Goal: Task Accomplishment & Management: Complete application form

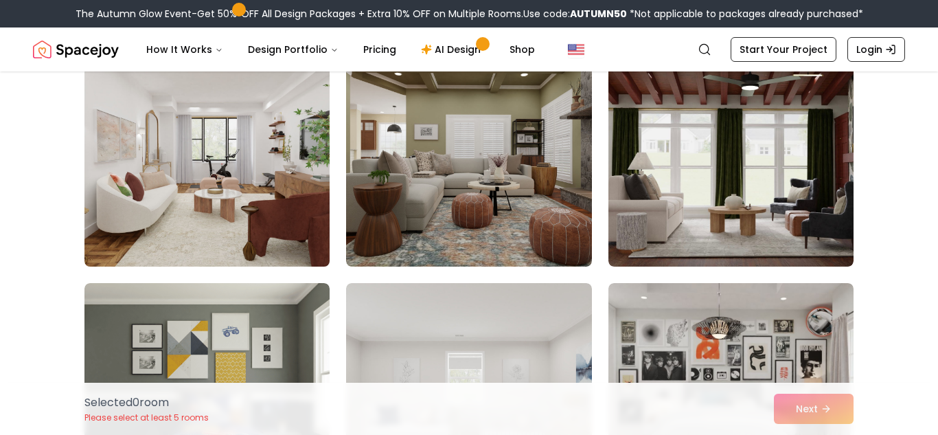
click at [205, 239] on img at bounding box center [207, 156] width 258 height 231
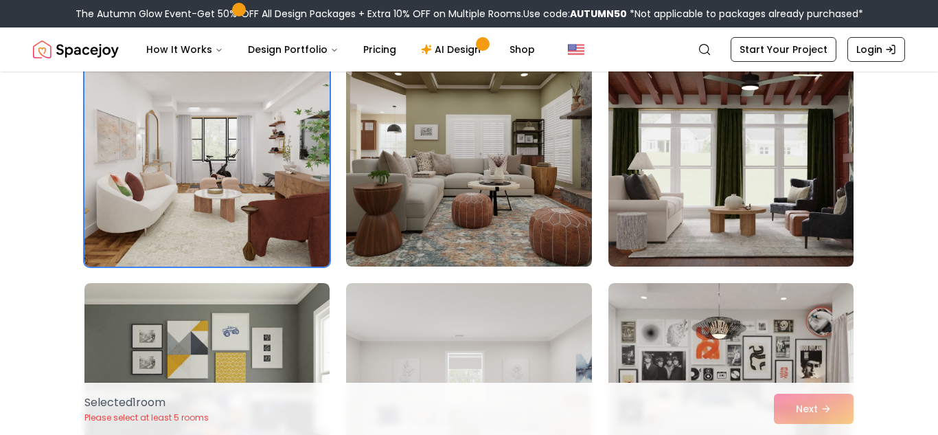
click at [205, 239] on img at bounding box center [207, 156] width 258 height 231
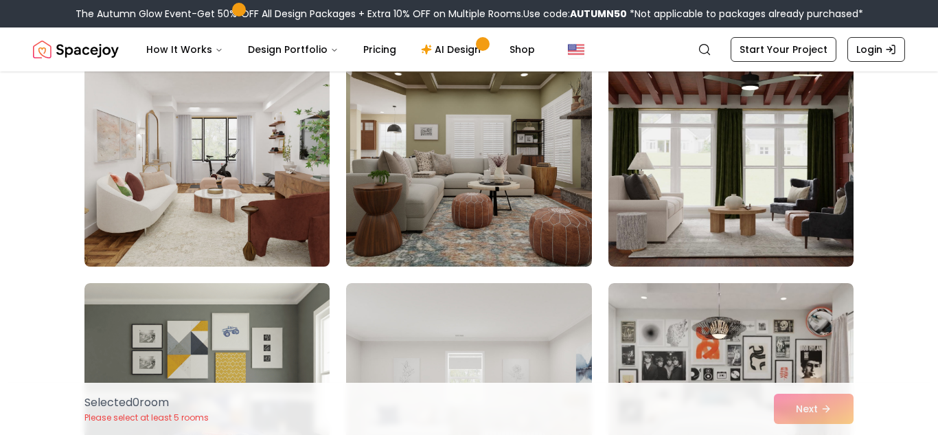
click at [269, 234] on img at bounding box center [207, 156] width 258 height 231
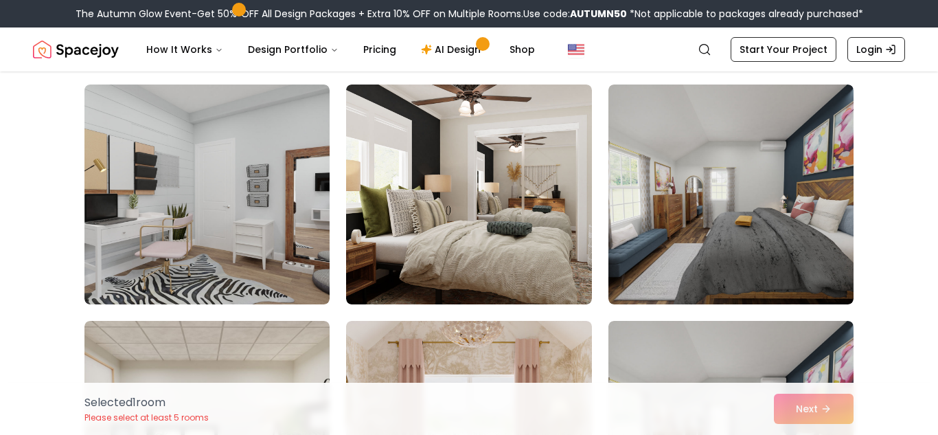
scroll to position [556, 0]
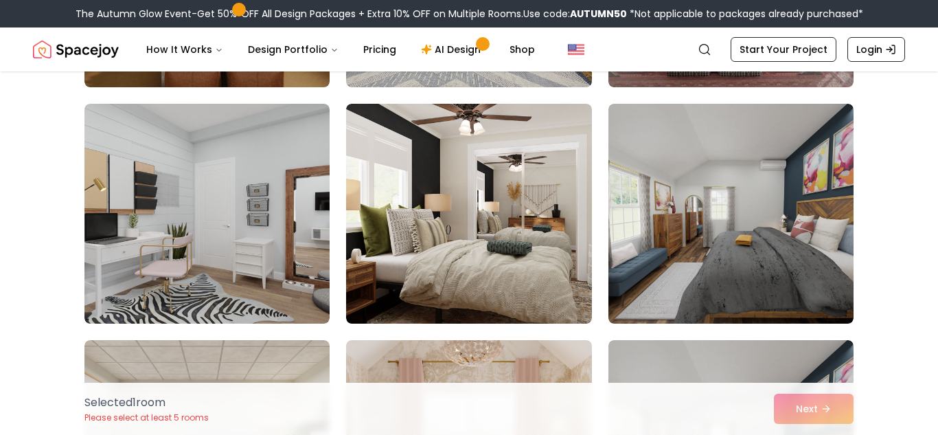
click at [487, 219] on img at bounding box center [468, 214] width 245 height 220
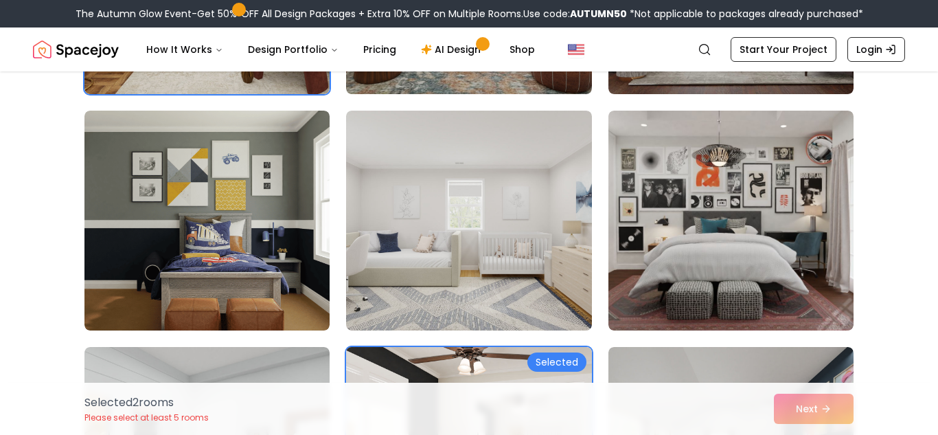
scroll to position [301, 0]
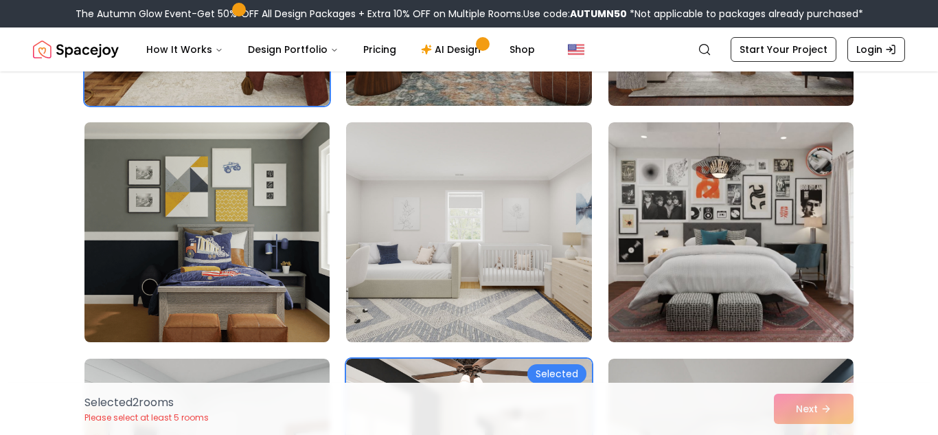
click at [286, 242] on img at bounding box center [207, 232] width 258 height 231
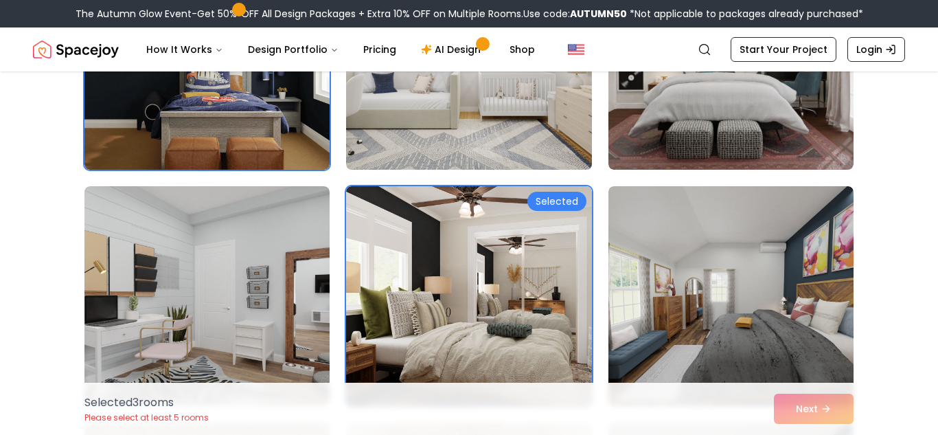
scroll to position [484, 0]
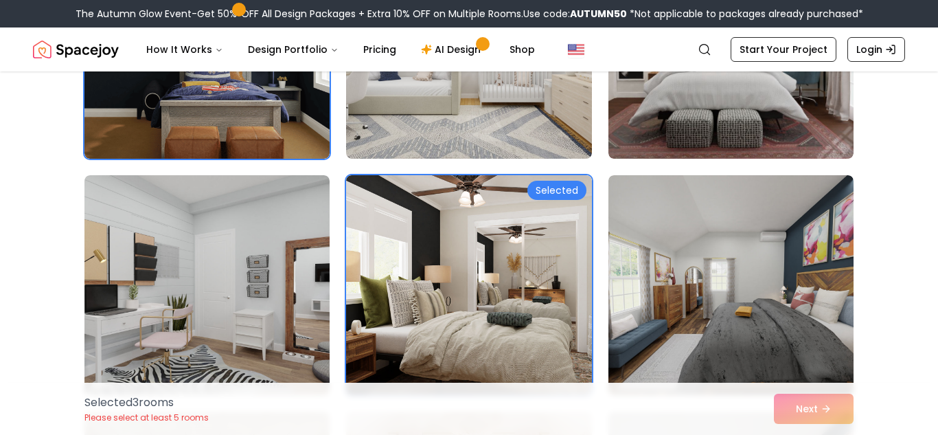
click at [792, 415] on div "Selected 3 room s Please select at least 5 rooms Next" at bounding box center [468, 408] width 791 height 52
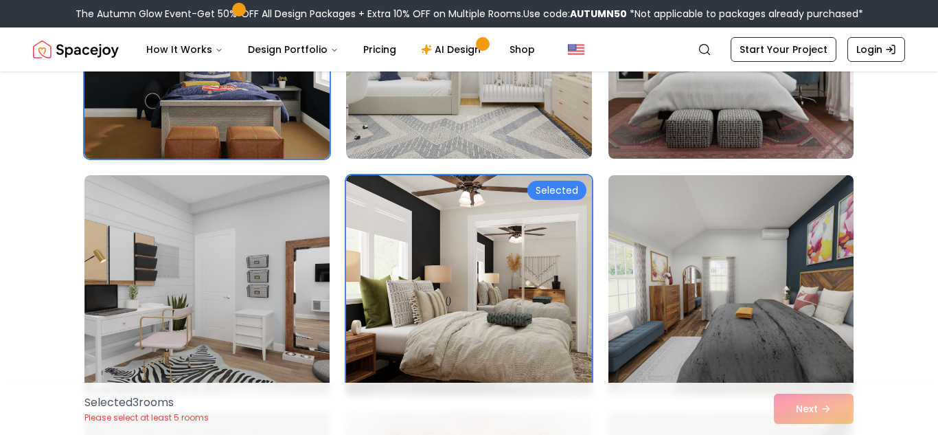
click at [842, 330] on img at bounding box center [731, 285] width 258 height 231
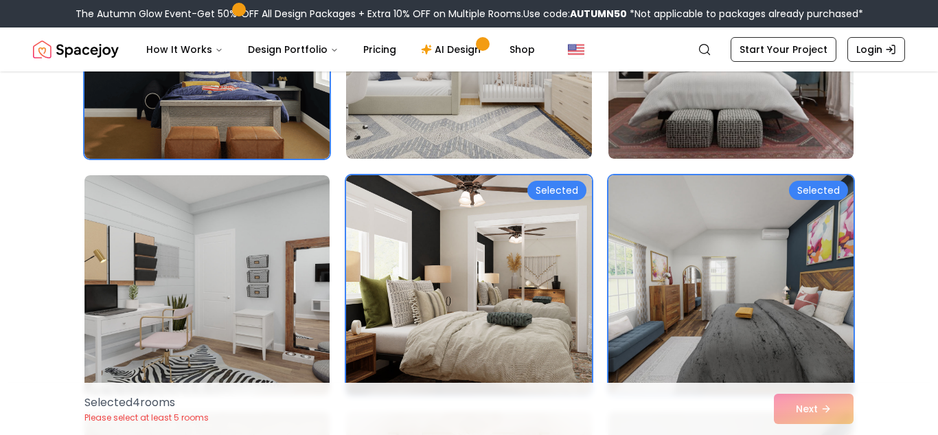
click at [812, 271] on img at bounding box center [731, 285] width 258 height 231
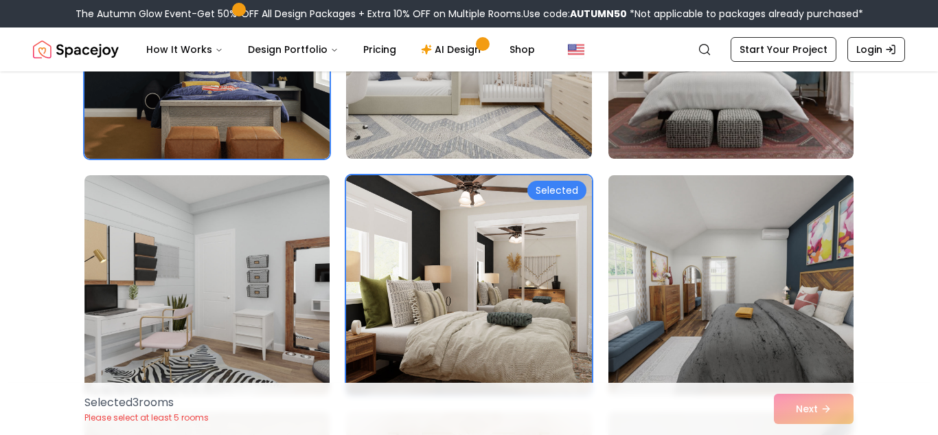
click at [812, 271] on img at bounding box center [731, 285] width 258 height 231
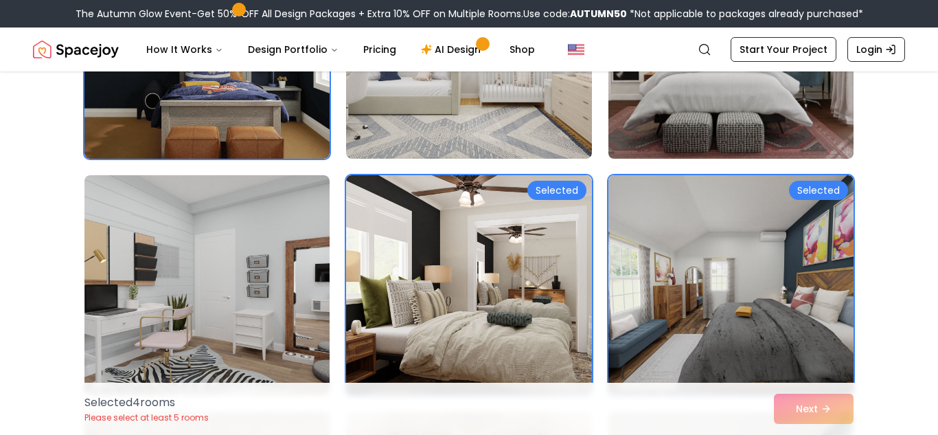
click at [749, 100] on img at bounding box center [731, 48] width 258 height 231
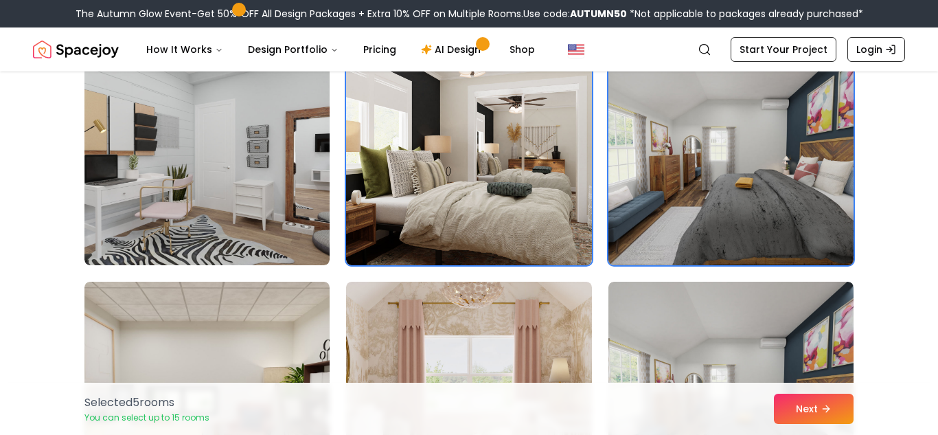
scroll to position [621, 0]
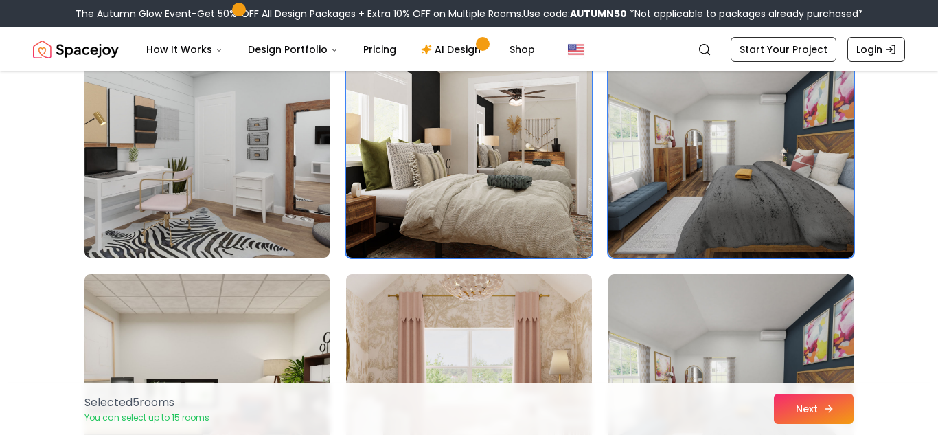
click at [795, 413] on button "Next" at bounding box center [814, 408] width 80 height 30
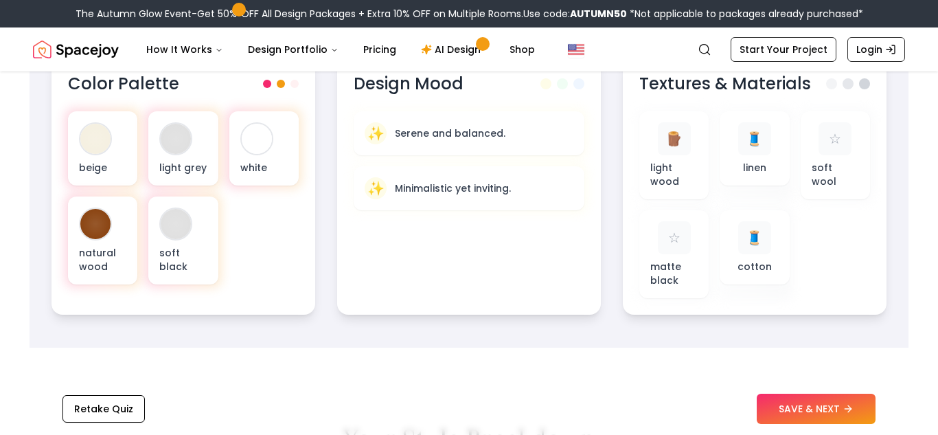
scroll to position [521, 0]
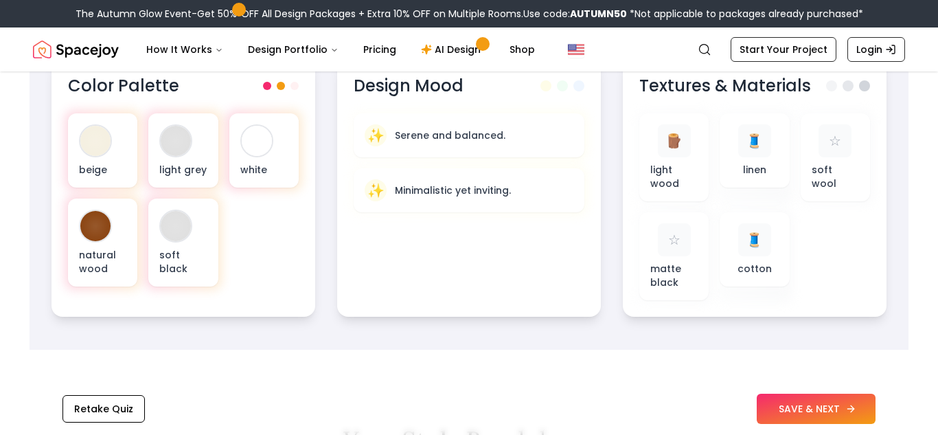
click at [805, 413] on button "SAVE & NEXT" at bounding box center [816, 408] width 119 height 30
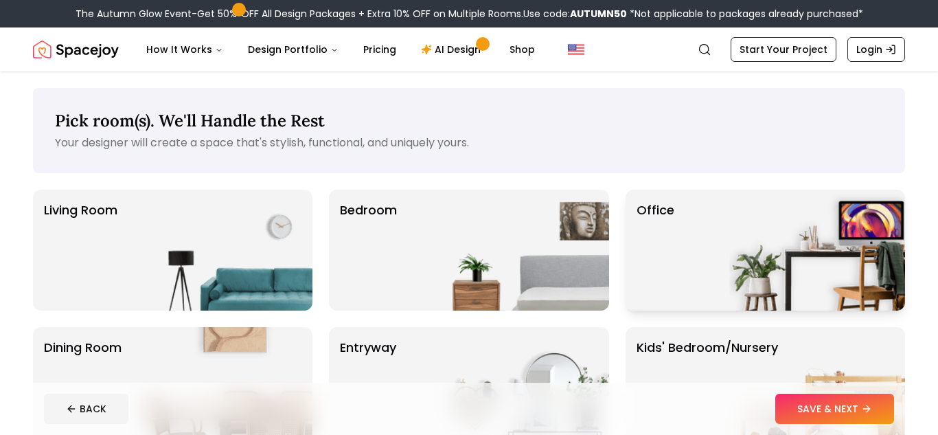
click at [752, 252] on img at bounding box center [817, 250] width 176 height 121
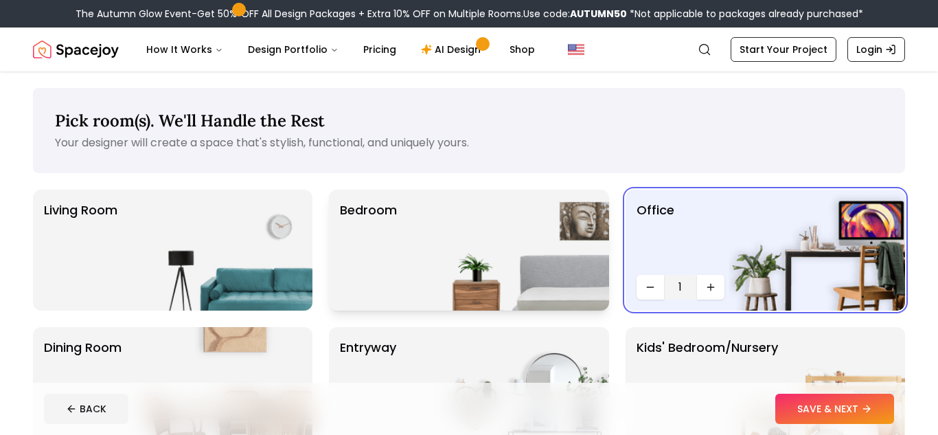
click at [523, 280] on img at bounding box center [521, 250] width 176 height 121
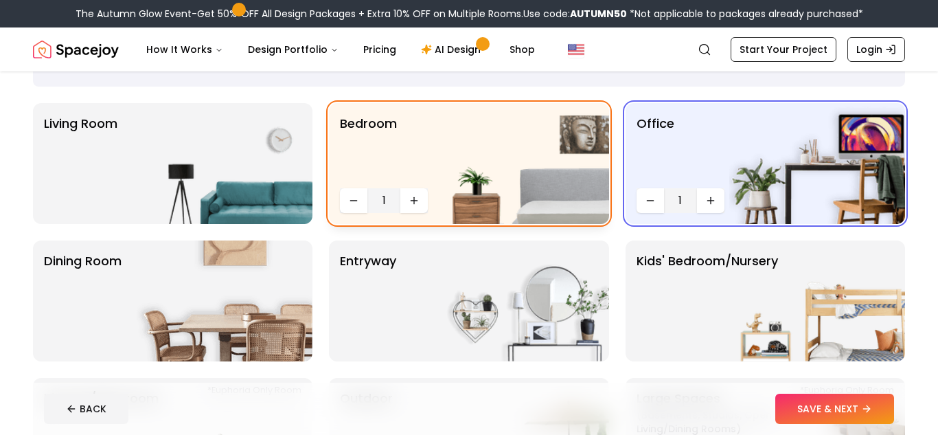
scroll to position [87, 0]
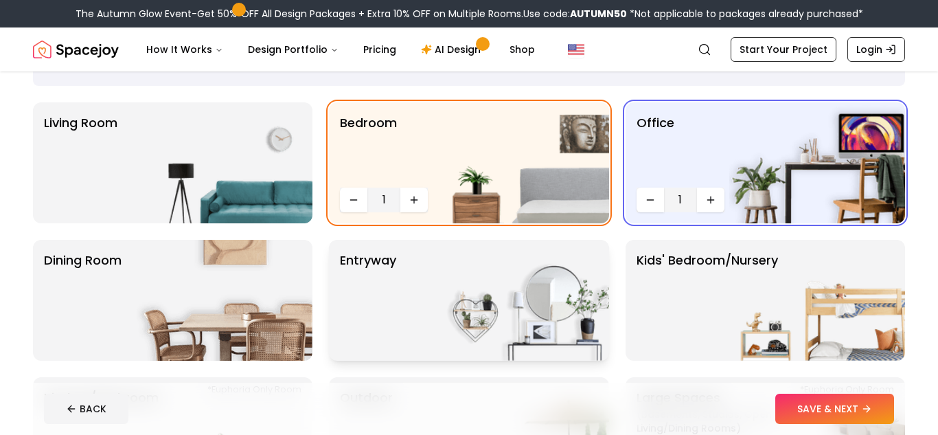
click at [479, 302] on img at bounding box center [521, 300] width 176 height 121
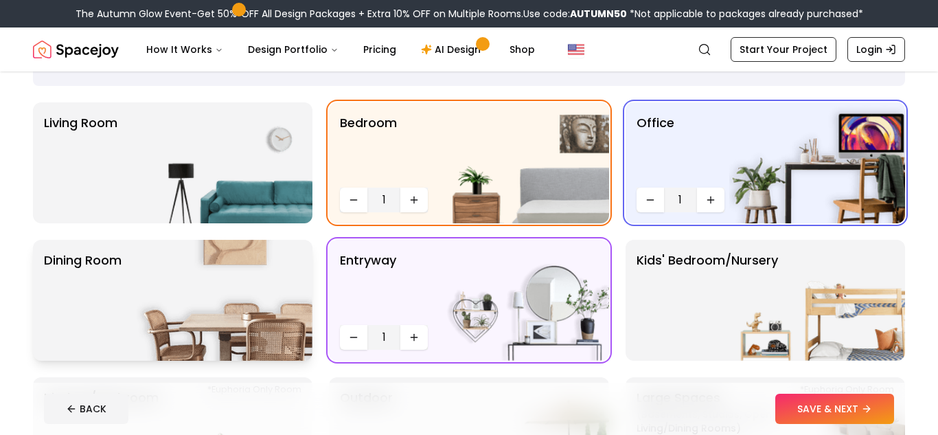
click at [120, 340] on p "Dining Room" at bounding box center [83, 300] width 78 height 99
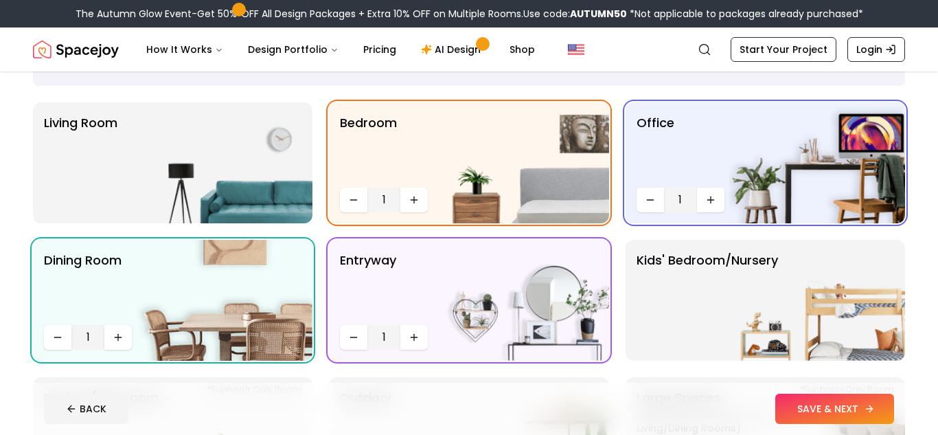
click at [841, 409] on button "SAVE & NEXT" at bounding box center [834, 408] width 119 height 30
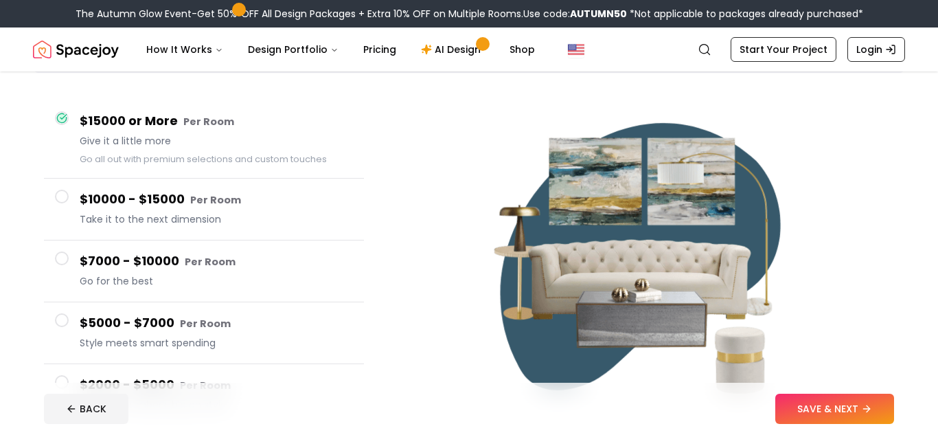
scroll to position [102, 0]
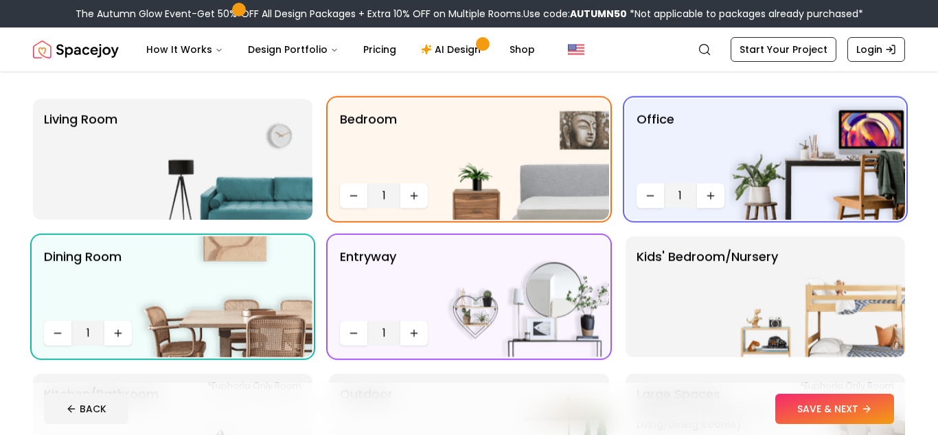
scroll to position [87, 0]
